Goal: Transaction & Acquisition: Subscribe to service/newsletter

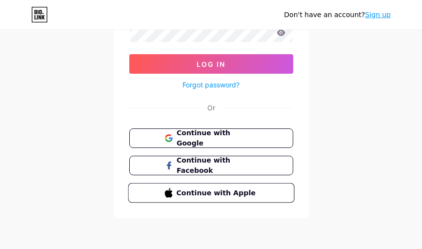
scroll to position [62, 0]
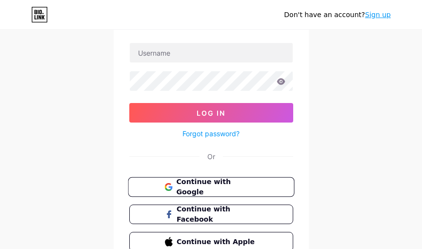
click at [227, 190] on span "Continue with Google" at bounding box center [217, 187] width 82 height 21
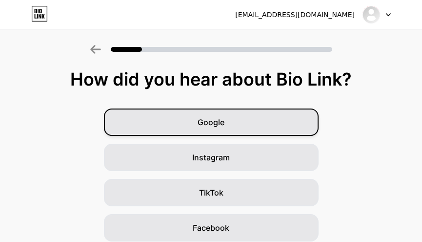
click at [269, 124] on div "Google" at bounding box center [211, 121] width 215 height 27
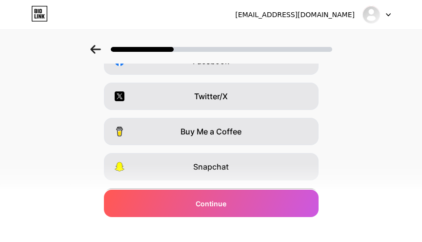
scroll to position [228, 0]
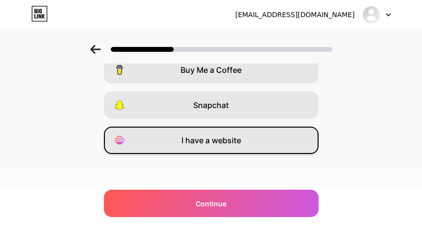
click at [252, 141] on div "I have a website" at bounding box center [211, 139] width 215 height 27
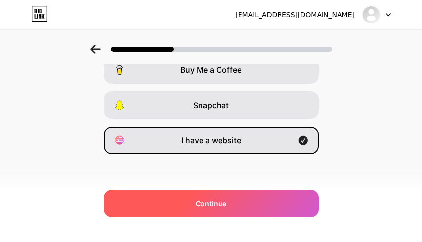
click at [247, 201] on div "Continue" at bounding box center [211, 202] width 215 height 27
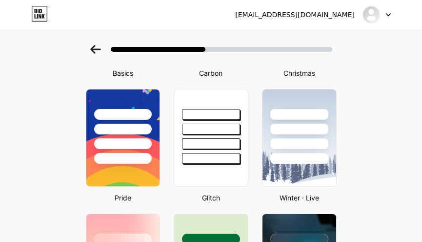
scroll to position [146, 0]
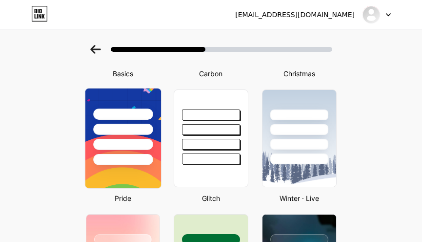
click at [133, 138] on div at bounding box center [123, 126] width 76 height 77
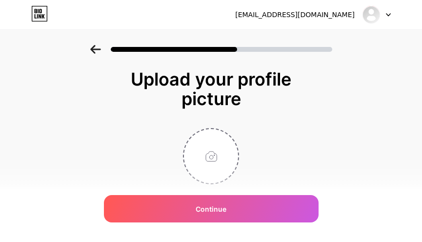
scroll to position [30, 0]
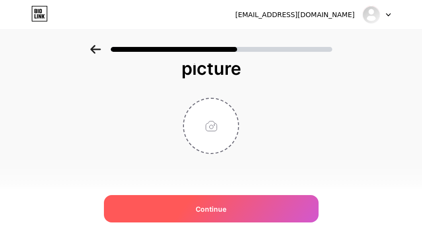
click at [160, 200] on div "Continue" at bounding box center [211, 208] width 215 height 27
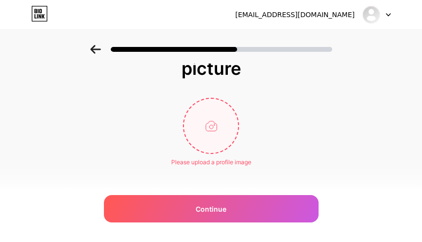
click at [224, 121] on input "file" at bounding box center [211, 126] width 54 height 54
type input "C:\fakepath\b44dfdf8-c02b-4255-98f7-bea5b53cf1d0.jpg"
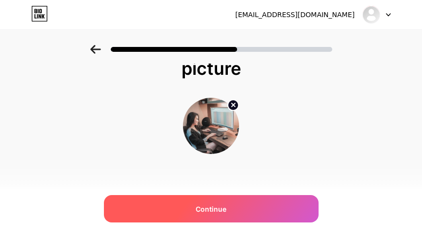
click at [227, 202] on div "Continue" at bounding box center [211, 208] width 215 height 27
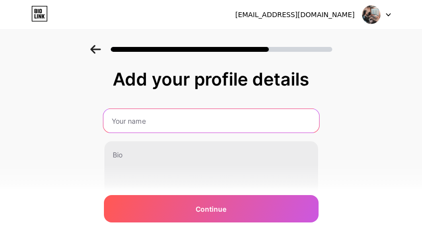
click at [187, 128] on input "text" at bounding box center [211, 120] width 216 height 23
type input "PLAYER4D"
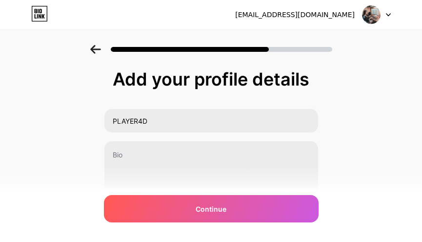
click at [243, 104] on div "Add your profile details PLAYER4D 0/255 Continue Error" at bounding box center [211, 144] width 215 height 150
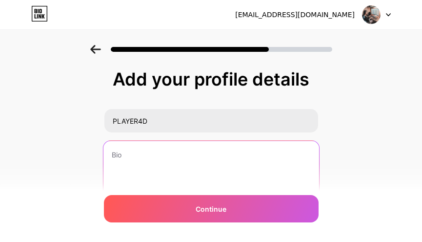
click at [167, 152] on textarea at bounding box center [211, 181] width 216 height 80
paste textarea "Situs Online Terbaik 2017 hingga saat ini TEPERCAYA"
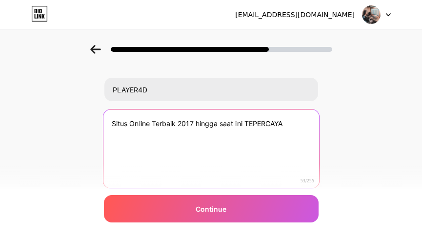
scroll to position [49, 0]
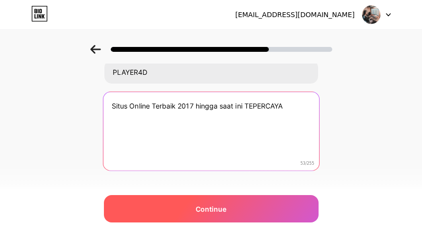
type textarea "Situs Online Terbaik 2017 hingga saat ini TEPERCAYA"
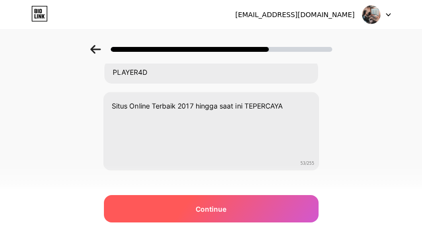
click at [151, 205] on div "Continue" at bounding box center [211, 208] width 215 height 27
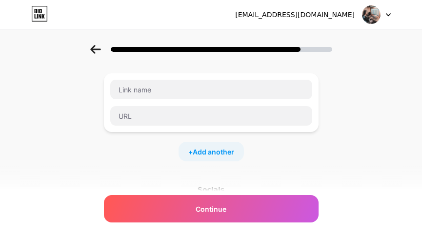
scroll to position [0, 0]
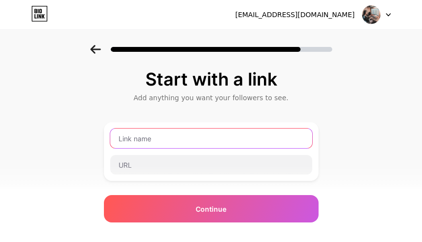
click at [197, 141] on input "text" at bounding box center [211, 138] width 202 height 20
type input "C"
type input "CHA"
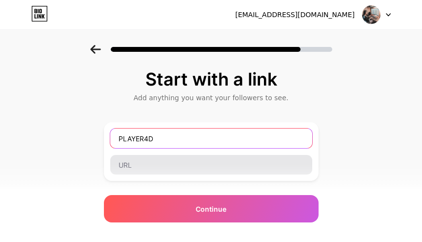
type input "PLAYER4D"
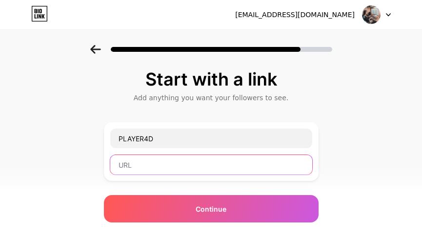
click at [189, 159] on input "text" at bounding box center [211, 165] width 202 height 20
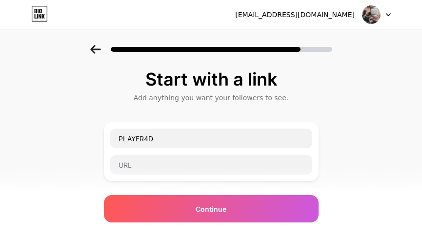
click at [182, 175] on div "PLAYER4D" at bounding box center [211, 151] width 215 height 59
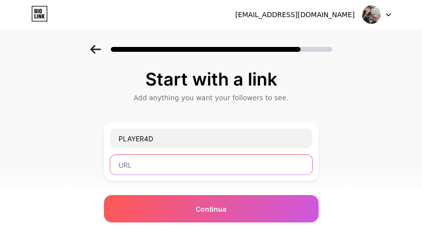
paste input "https://heylink.me/player4dalternatif/"
click at [181, 164] on input "https://heylink.me/player4dalternatif/" at bounding box center [211, 165] width 202 height 20
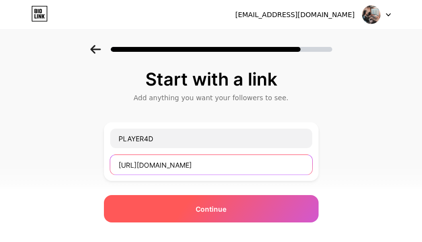
type input "https://heylink.me/player4dalternatif/"
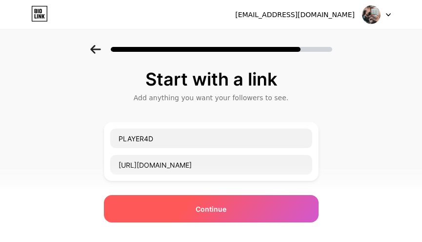
click at [172, 205] on div "Continue" at bounding box center [211, 208] width 215 height 27
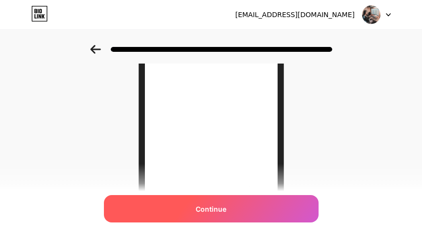
scroll to position [146, 0]
click at [225, 208] on span "Continue" at bounding box center [211, 209] width 31 height 10
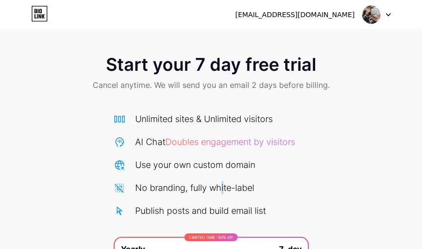
click at [224, 177] on div "Unlimited sites & Unlimited visitors AI Chat Doubles engagement by visitors Use…" at bounding box center [211, 164] width 195 height 105
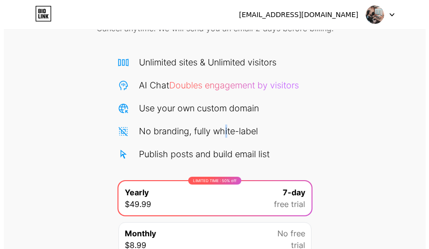
scroll to position [144, 0]
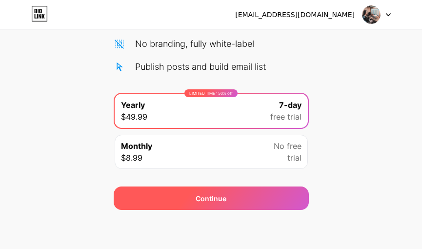
click at [211, 187] on div "Continue" at bounding box center [211, 197] width 195 height 23
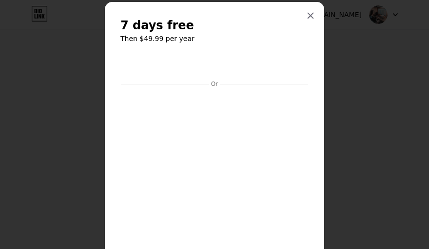
click at [306, 26] on div "7 days free Then $49.99 per year Or Start trial" at bounding box center [215, 177] width 220 height 350
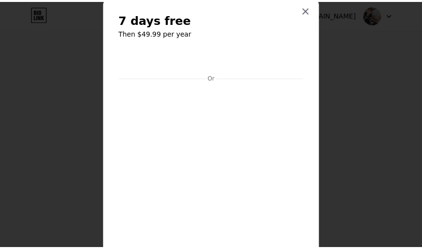
scroll to position [0, 0]
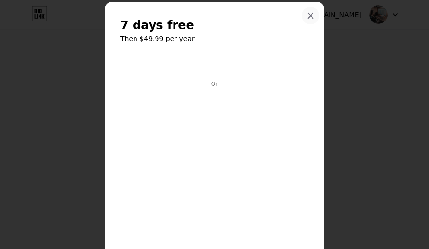
click at [307, 16] on icon at bounding box center [311, 16] width 8 height 8
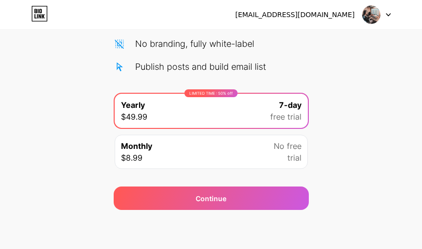
click at [356, 22] on div "selvimayang12@gmail.com" at bounding box center [313, 15] width 156 height 18
click at [41, 20] on icon at bounding box center [39, 14] width 17 height 16
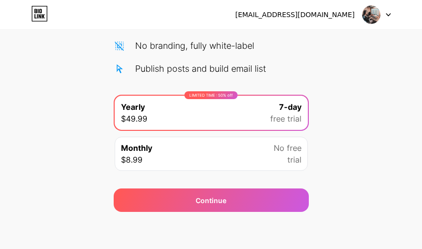
scroll to position [144, 0]
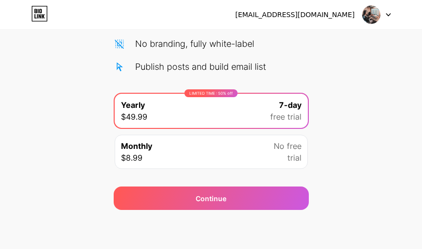
click at [41, 16] on icon at bounding box center [39, 14] width 17 height 16
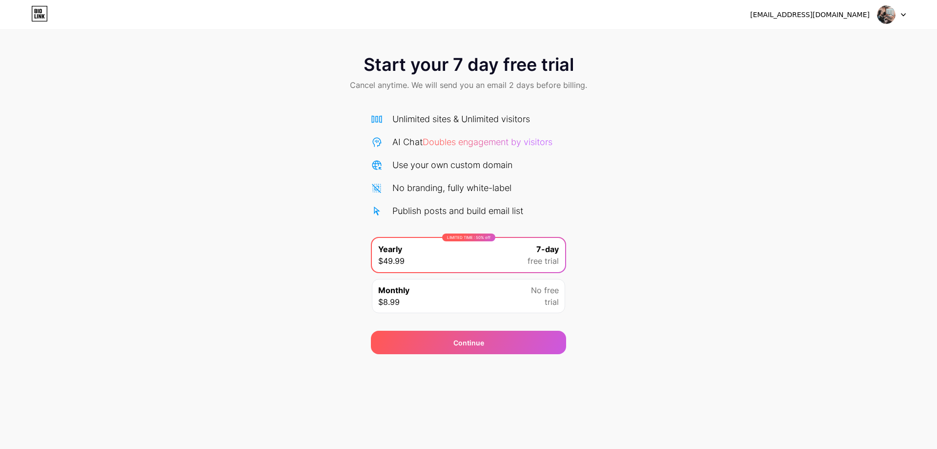
click at [429, 248] on div "Monthly $8.99 No free trial" at bounding box center [468, 296] width 193 height 34
click at [429, 248] on div "LIMITED TIME : 50% off Yearly $49.99 7-day free trial" at bounding box center [468, 255] width 193 height 34
click at [429, 167] on div "Use your own custom domain" at bounding box center [452, 164] width 120 height 13
